Goal: Find specific page/section: Find specific page/section

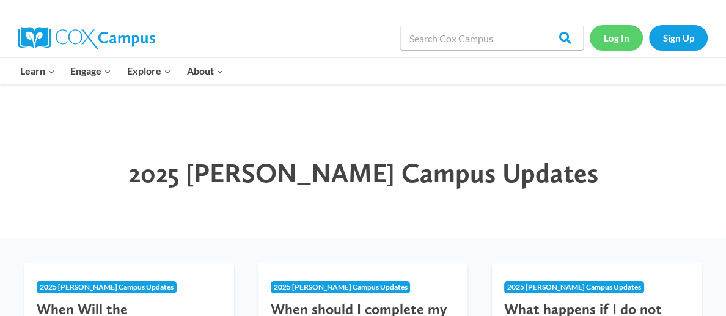
click at [624, 36] on link "Log In" at bounding box center [616, 37] width 53 height 25
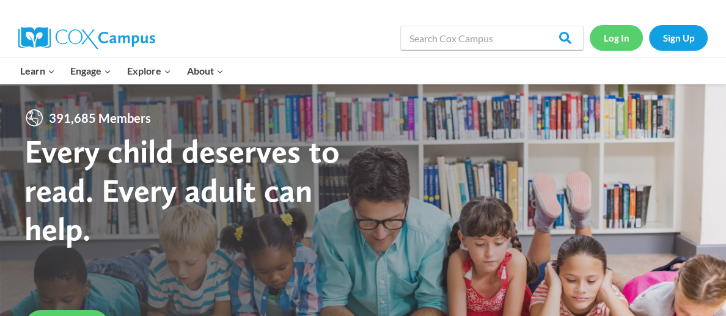
click at [611, 36] on link "Log In" at bounding box center [616, 37] width 53 height 25
click at [611, 40] on link "Log In" at bounding box center [616, 37] width 53 height 25
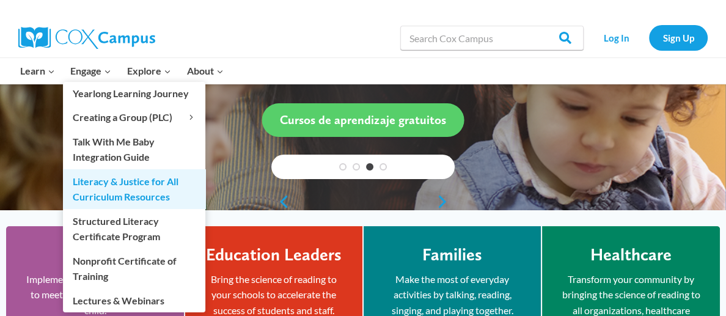
scroll to position [222, 0]
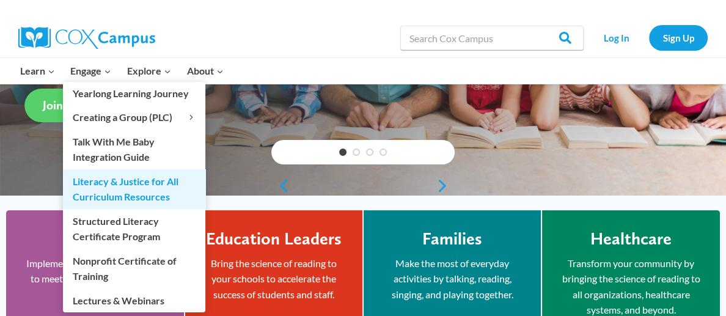
click at [131, 186] on link "Literacy & Justice for All Curriculum Resources" at bounding box center [134, 188] width 142 height 39
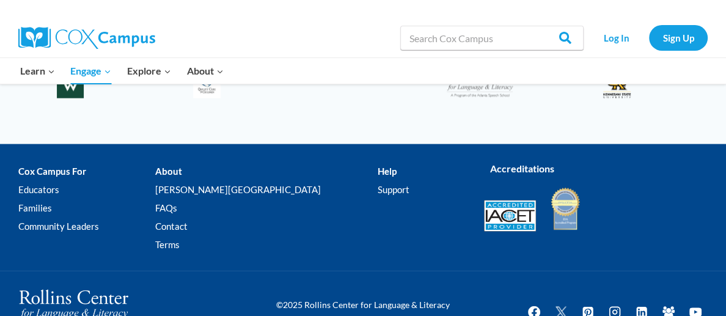
scroll to position [2342, 0]
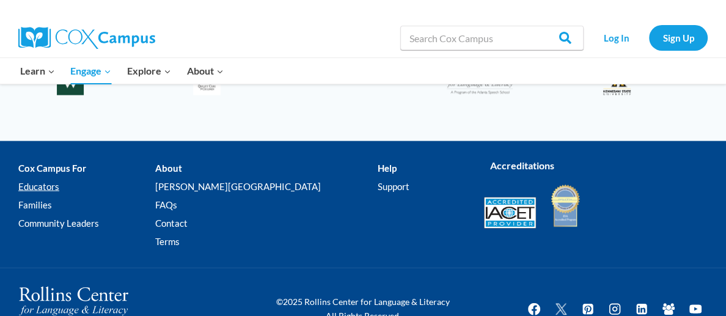
click at [35, 180] on link "Educators" at bounding box center [86, 187] width 137 height 18
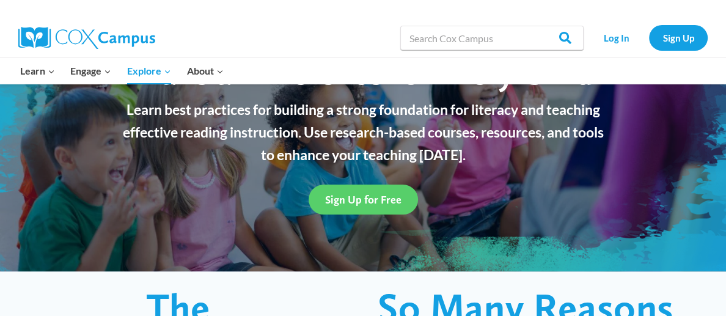
scroll to position [118, 0]
click at [612, 31] on link "Log In" at bounding box center [616, 37] width 53 height 25
